Goal: Transaction & Acquisition: Purchase product/service

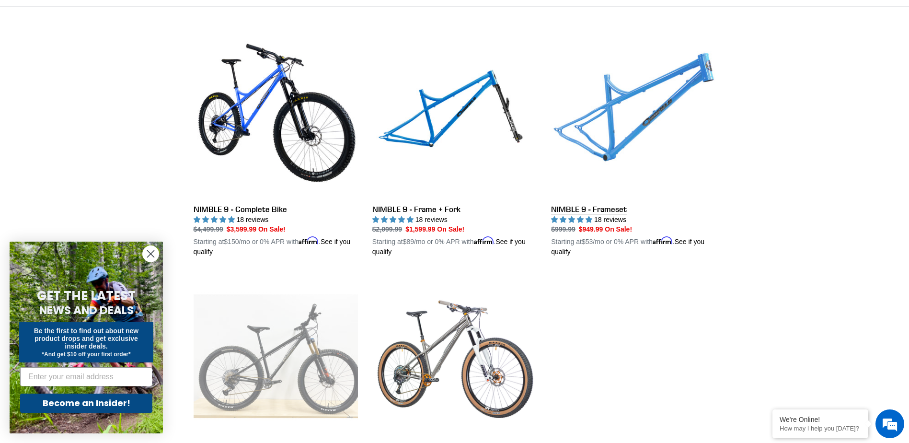
scroll to position [240, 0]
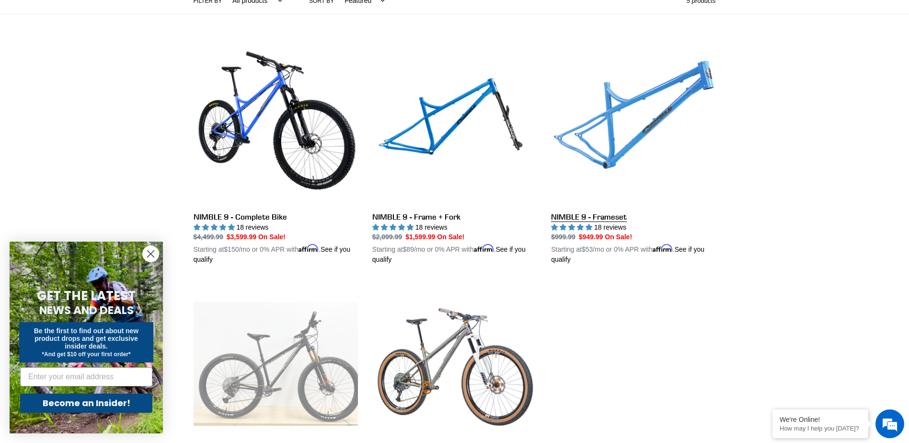
click at [595, 217] on link "NIMBLE 9 - Frameset" at bounding box center [633, 153] width 164 height 224
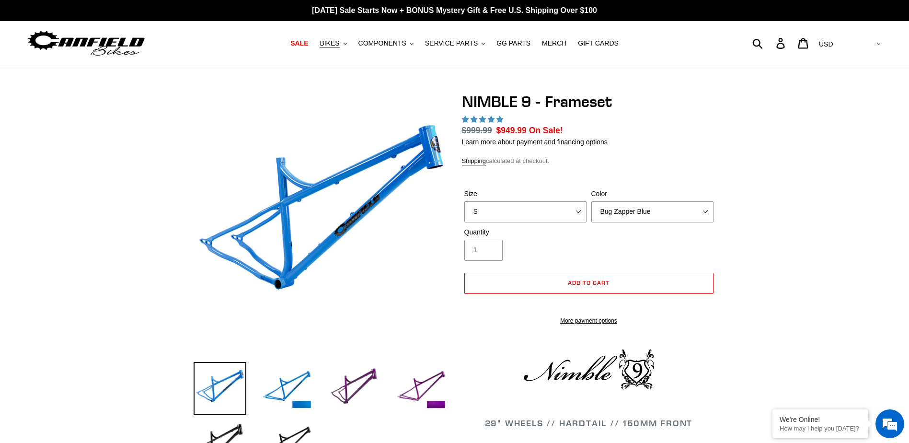
select select "highest-rating"
click at [581, 218] on select "S M L XL" at bounding box center [526, 211] width 122 height 21
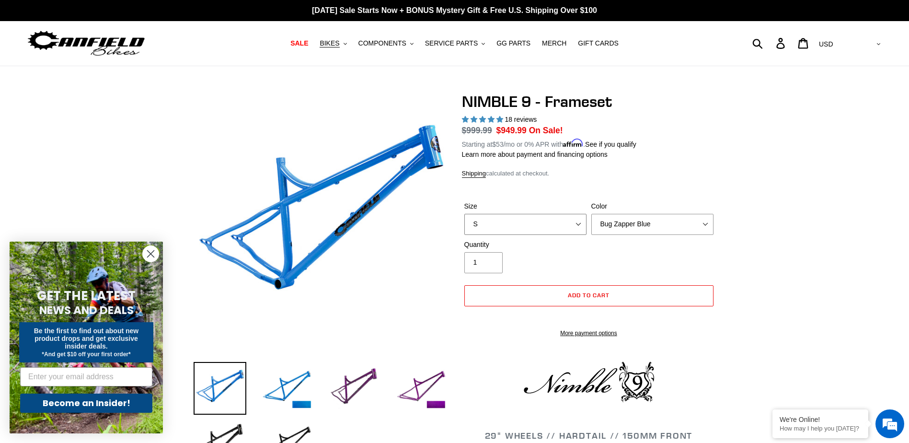
select select "M"
click at [465, 214] on select "S M L XL" at bounding box center [526, 224] width 122 height 21
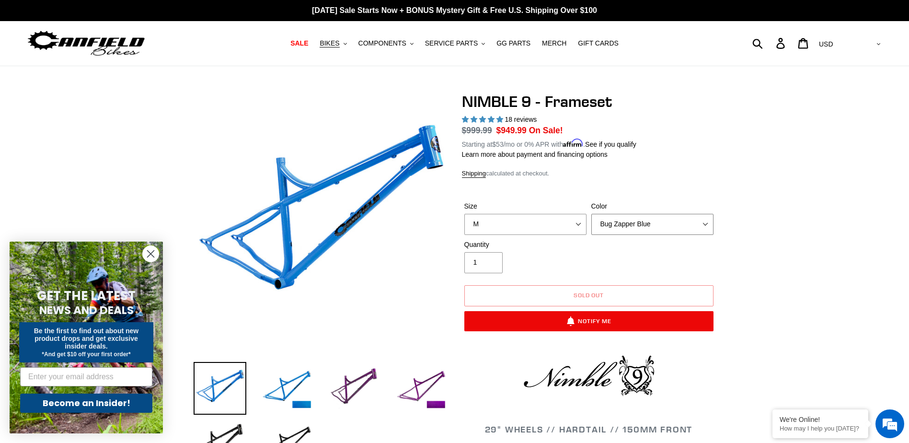
click at [613, 223] on select "Bug Zapper Blue Purple Haze -Sold Out Galaxy Black" at bounding box center [653, 224] width 122 height 21
click at [592, 214] on select "Bug Zapper Blue Purple Haze -Sold Out Galaxy Black" at bounding box center [653, 224] width 122 height 21
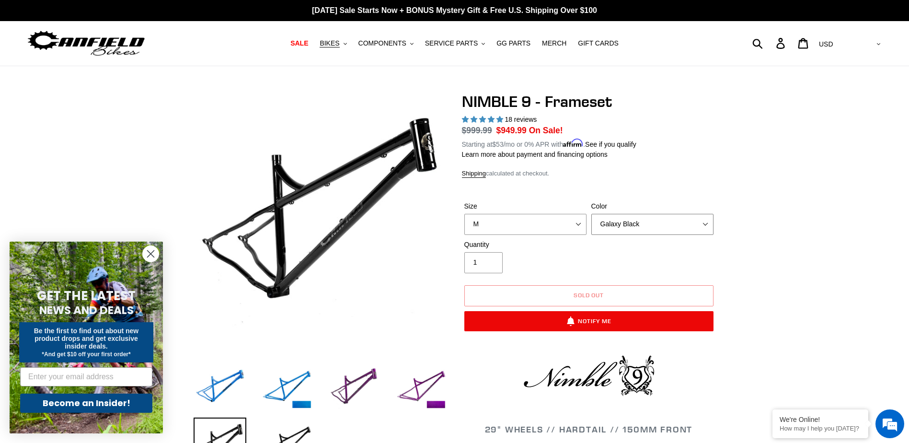
click at [617, 224] on select "Bug Zapper Blue Purple Haze -Sold Out Galaxy Black" at bounding box center [653, 224] width 122 height 21
select select "Purple Haze -Sold Out"
click at [592, 214] on select "Bug Zapper Blue Purple Haze -Sold Out Galaxy Black" at bounding box center [653, 224] width 122 height 21
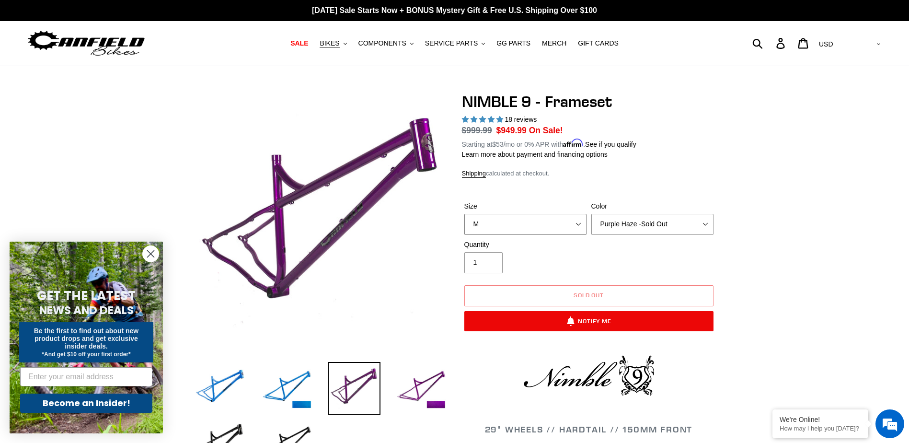
click at [564, 225] on select "S M L XL" at bounding box center [526, 224] width 122 height 21
select select "L"
click at [465, 214] on select "S M L XL" at bounding box center [526, 224] width 122 height 21
click at [605, 231] on select "Bug Zapper Blue Purple Haze -Sold Out Galaxy Black" at bounding box center [653, 224] width 122 height 21
click at [592, 214] on select "Bug Zapper Blue Purple Haze -Sold Out Galaxy Black" at bounding box center [653, 224] width 122 height 21
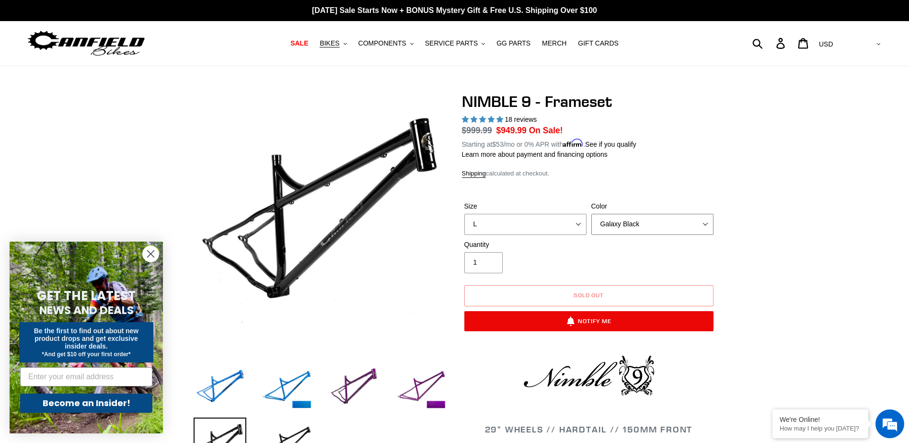
click at [601, 220] on select "Bug Zapper Blue Purple Haze -Sold Out Galaxy Black" at bounding box center [653, 224] width 122 height 21
select select "Bug Zapper Blue"
click at [592, 214] on select "Bug Zapper Blue Purple Haze -Sold Out Galaxy Black" at bounding box center [653, 224] width 122 height 21
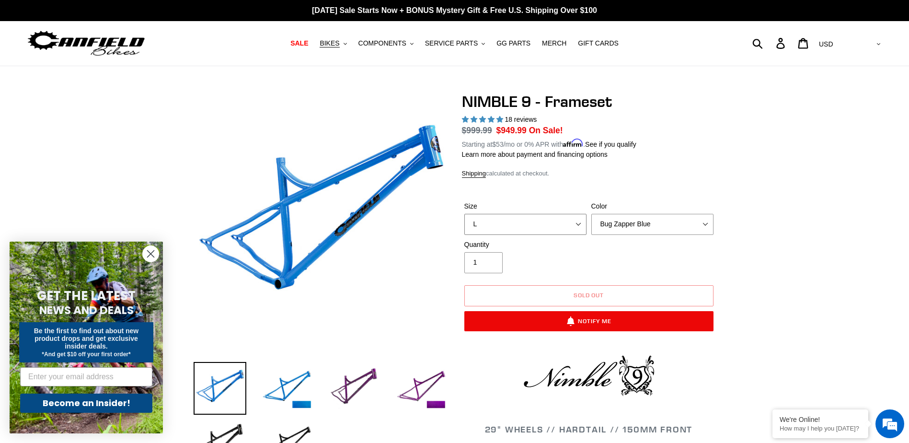
click at [565, 225] on select "S M L XL" at bounding box center [526, 224] width 122 height 21
select select "M"
click at [465, 214] on select "S M L XL" at bounding box center [526, 224] width 122 height 21
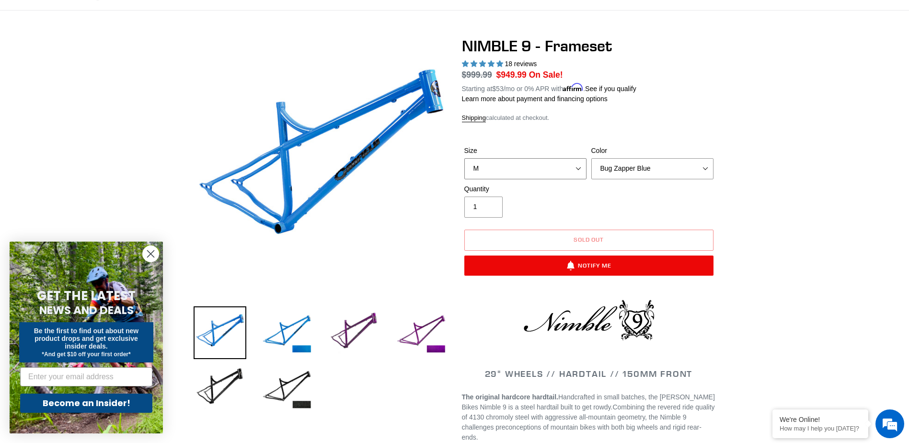
scroll to position [144, 0]
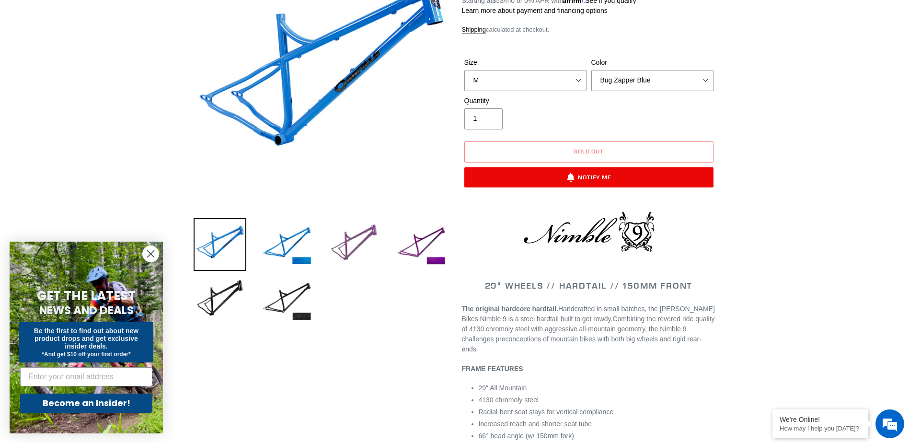
click at [368, 238] on img at bounding box center [354, 244] width 53 height 53
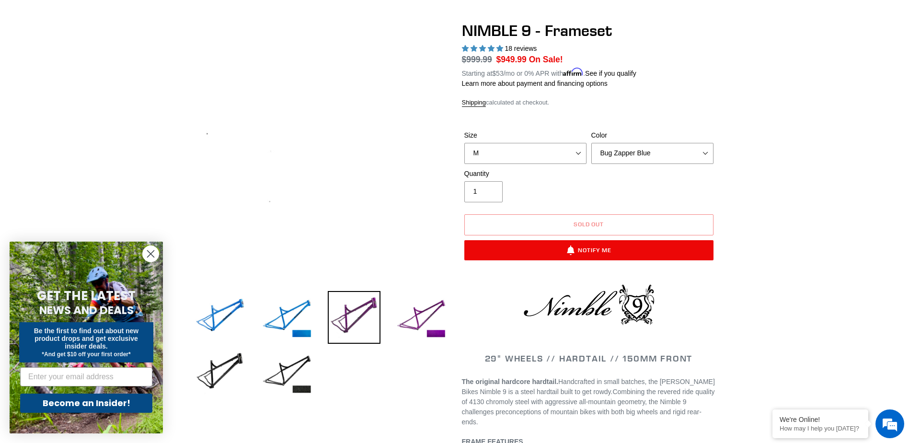
scroll to position [0, 0]
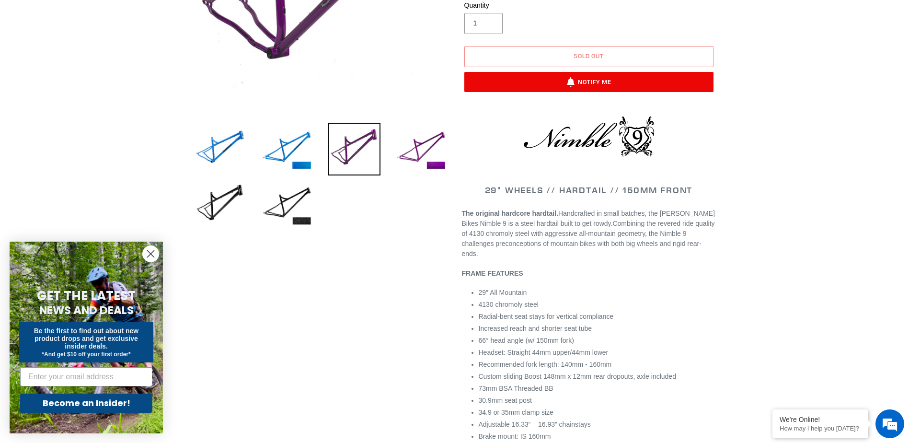
scroll to position [240, 0]
